Goal: Task Accomplishment & Management: Manage account settings

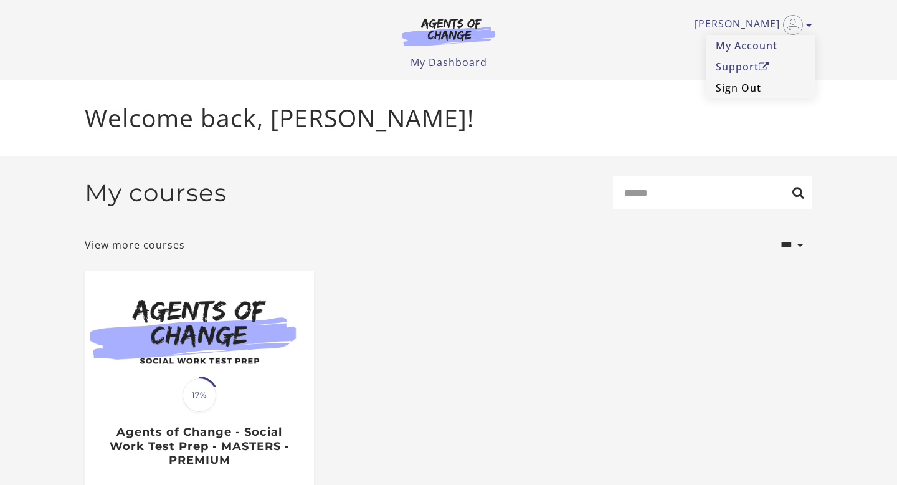
click at [747, 87] on link "Sign Out" at bounding box center [761, 87] width 110 height 21
